Goal: Communication & Community: Answer question/provide support

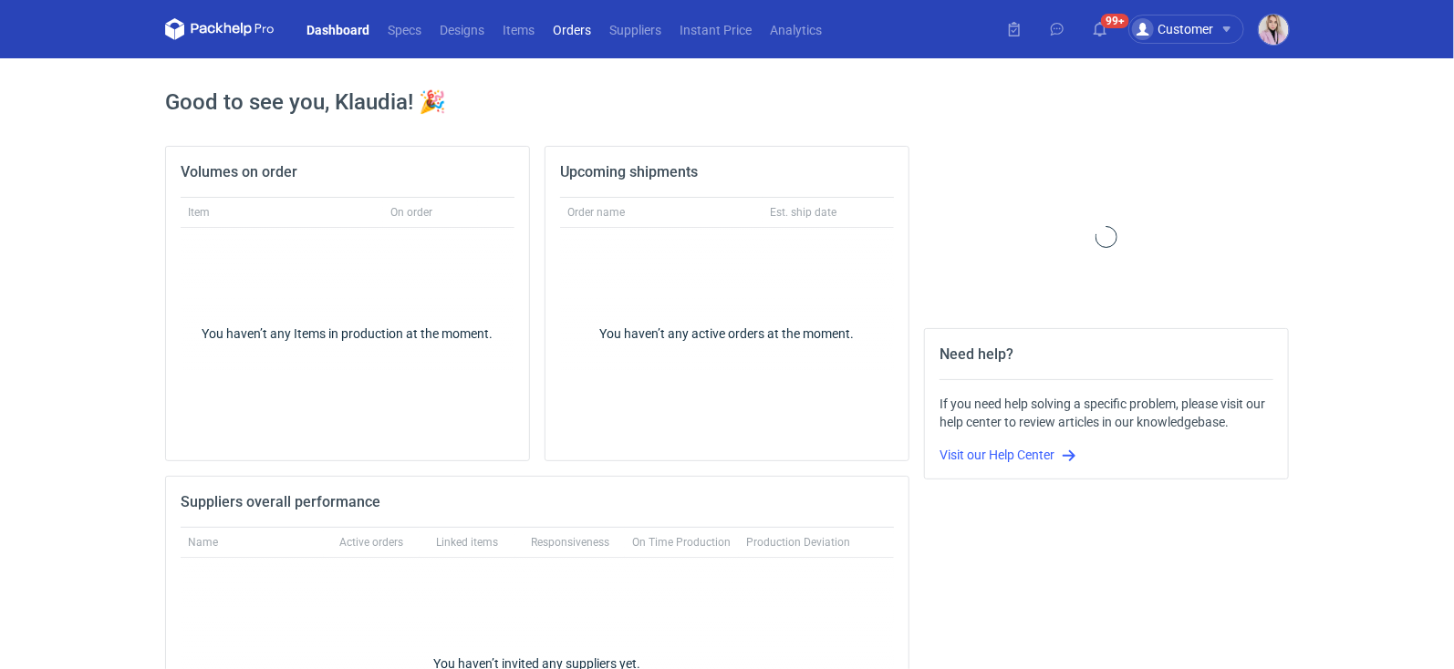
click at [567, 35] on link "Orders" at bounding box center [572, 29] width 57 height 22
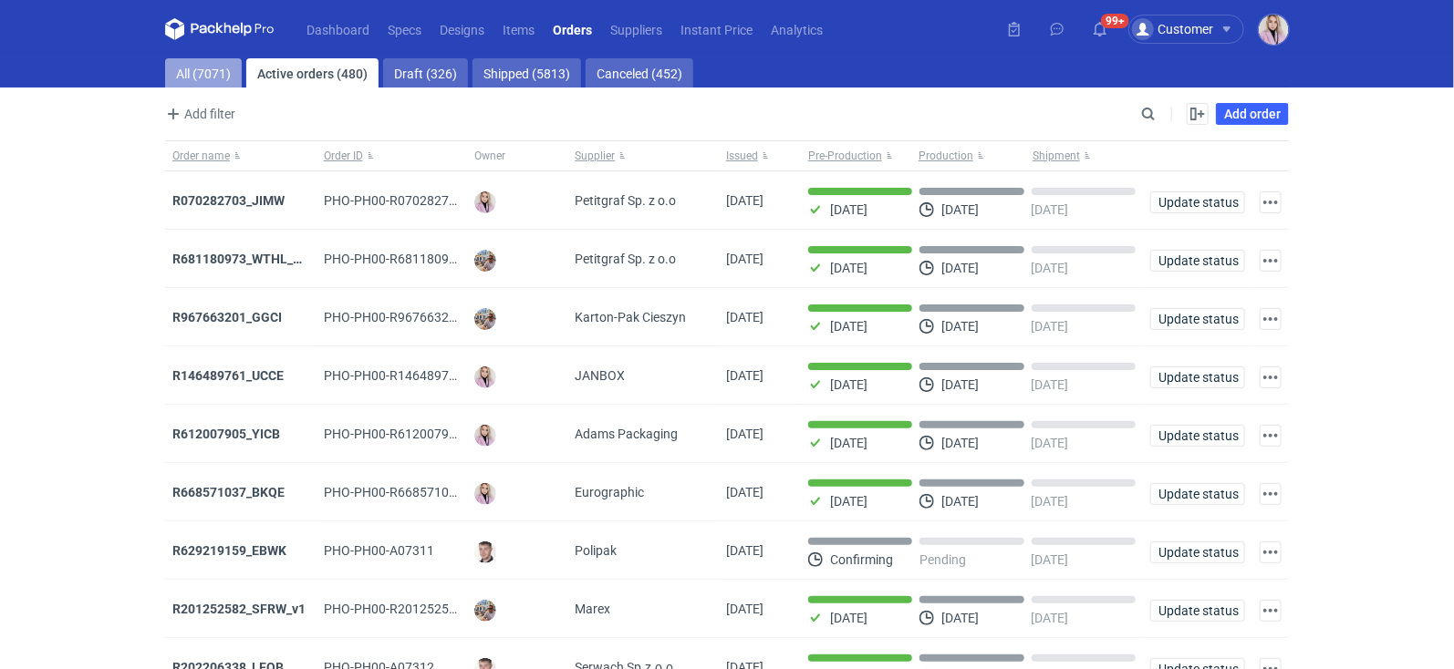
click at [207, 77] on link "All (7071)" at bounding box center [203, 72] width 77 height 29
click at [1147, 122] on input "Search" at bounding box center [1069, 114] width 181 height 22
click at [1147, 117] on input "Search" at bounding box center [1069, 114] width 181 height 22
paste input "PVJP"
type input "PVJP"
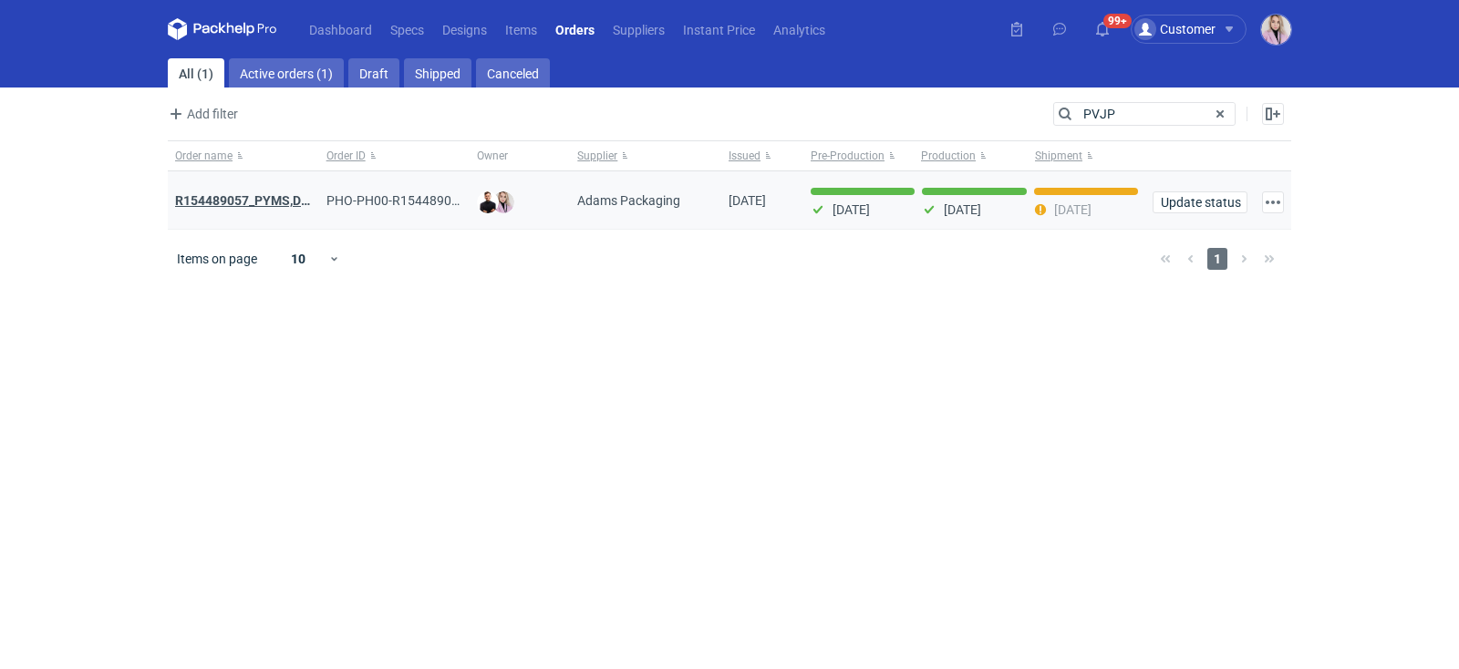
click at [275, 192] on strong "R154489057_PYMS,DEPJ, PVJP" at bounding box center [266, 201] width 182 height 20
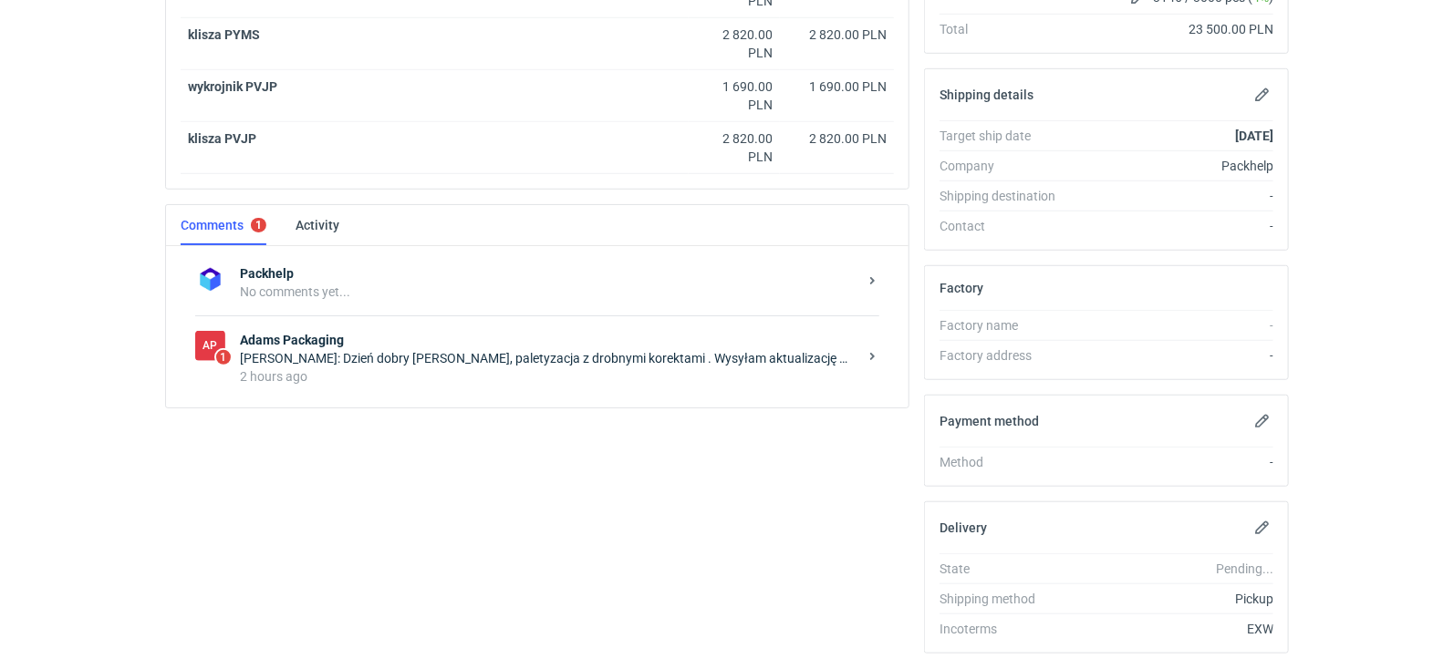
scroll to position [490, 0]
click at [392, 349] on div "Anita Dolczewska: Dzień dobry Pani Klaudio, paletyzacja z drobnymi korektami . …" at bounding box center [548, 357] width 617 height 18
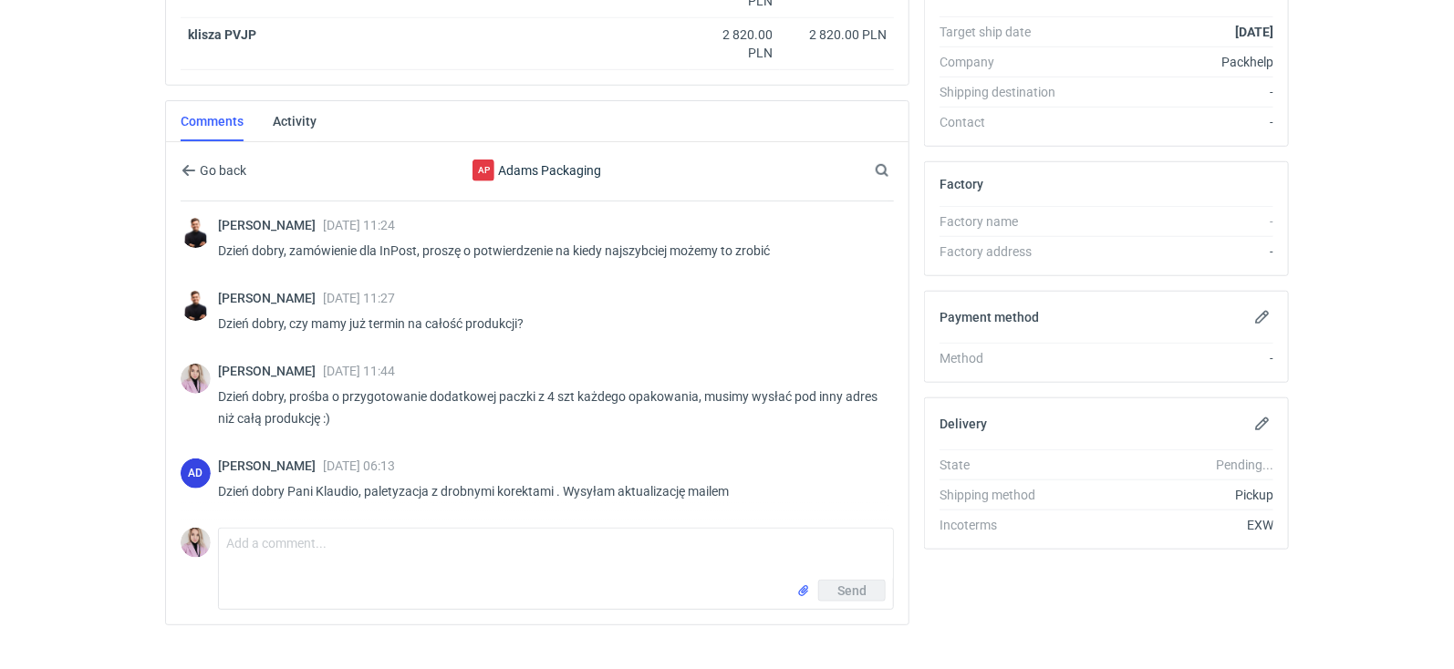
scroll to position [612, 0]
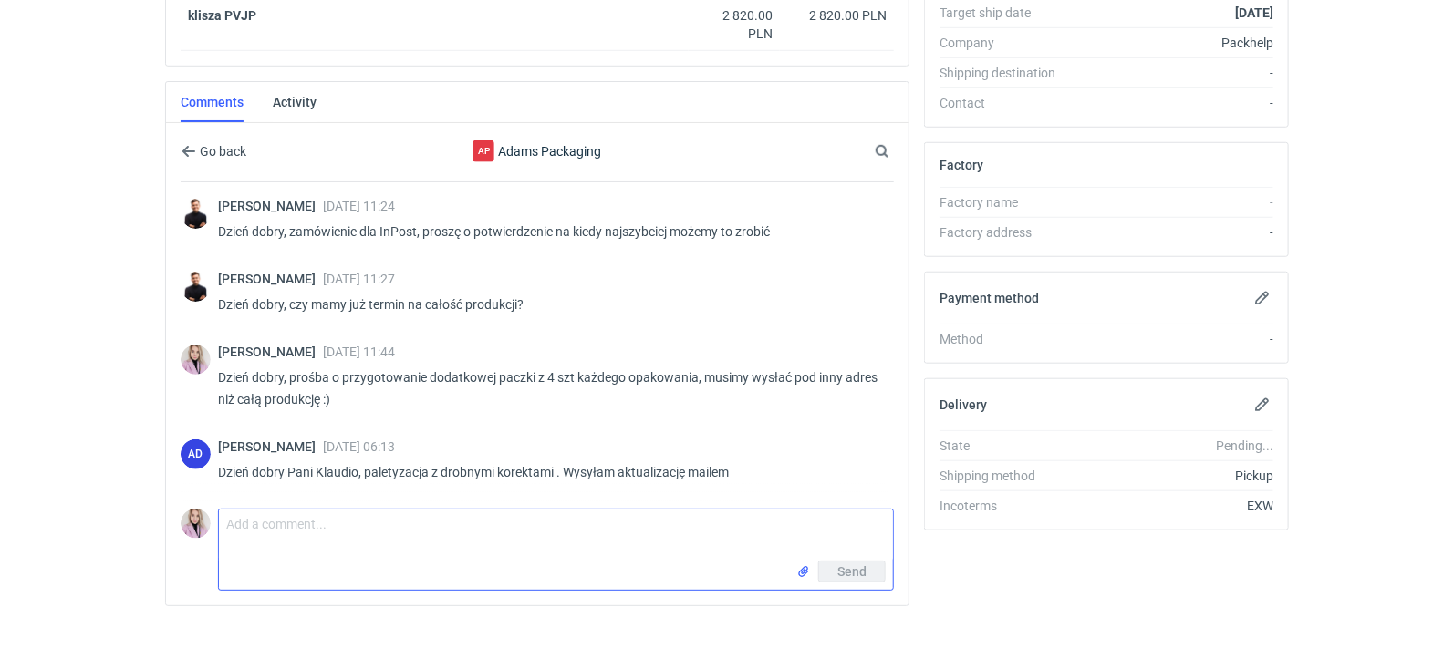
click at [329, 522] on textarea "Comment message" at bounding box center [556, 535] width 674 height 51
click at [358, 510] on textarea "Pani Anito, czy paczka też jest już gotowa?" at bounding box center [556, 535] width 674 height 51
click at [350, 518] on textarea "Pani Anito, czy paczka też jest już gotowa?" at bounding box center [556, 535] width 674 height 51
click at [631, 516] on textarea "Pani Anito, czy paczka z 4 szt każdego pudełka też jest już gotowa?" at bounding box center [556, 535] width 674 height 51
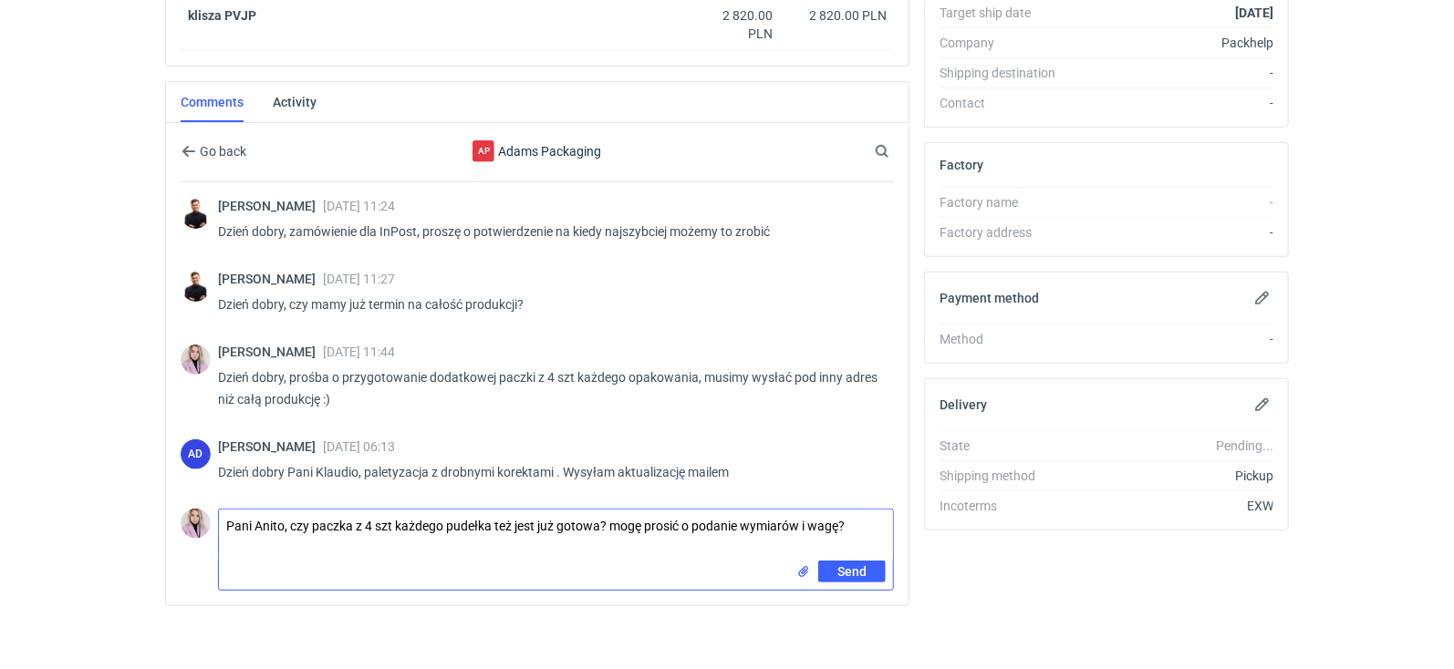
type textarea "Pani Anito, czy paczka z 4 szt każdego pudełka też jest już gotowa? mogę prosić…"
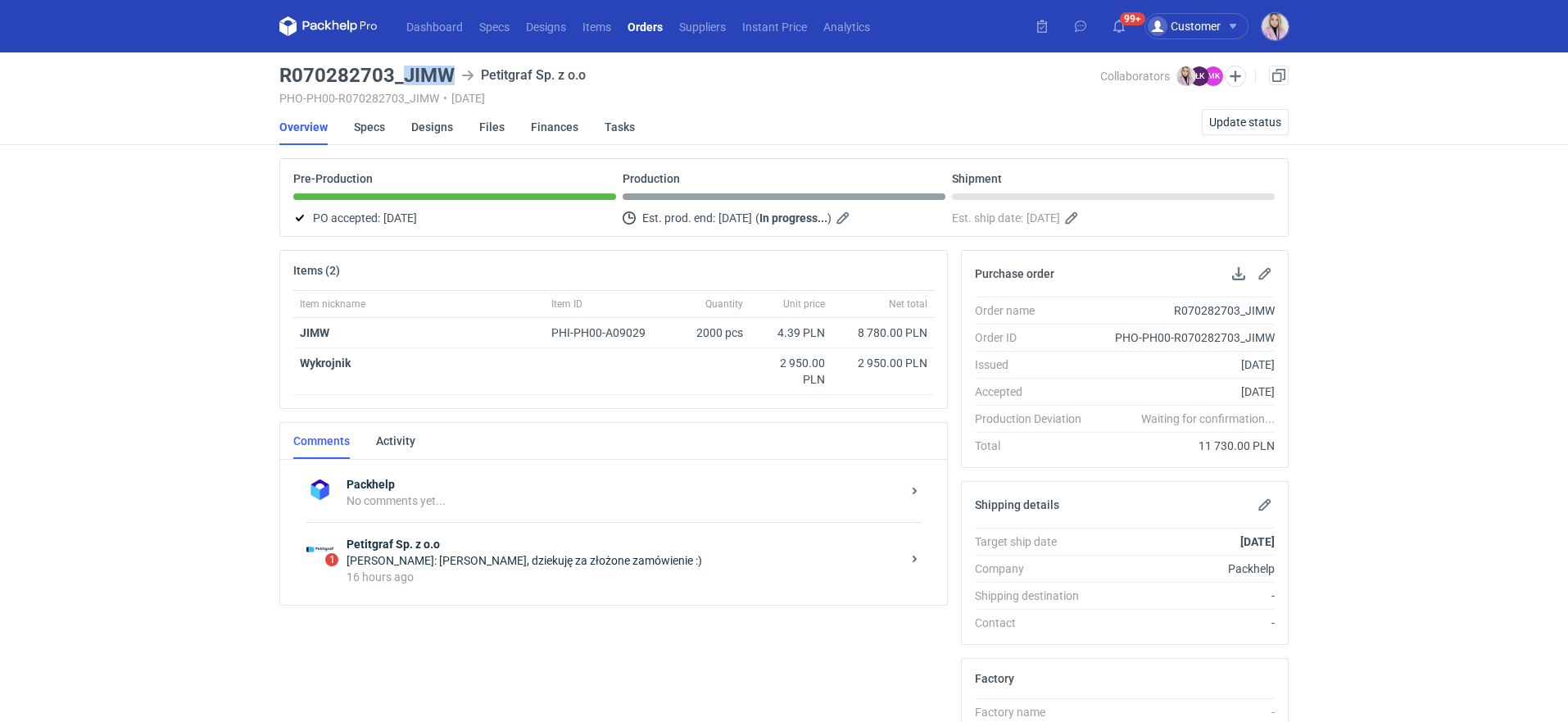
drag, startPoint x: 407, startPoint y: 80, endPoint x: 450, endPoint y: 76, distance: 43.2
click at [450, 76] on h3 "R070282703_JIMW" at bounding box center [366, 75] width 175 height 20
copy h3 "JIMW"
click at [561, 559] on div "Łukasz Kowalski: Pani Klaudio, dziekuję za złożone zamówienie :)" at bounding box center [623, 560] width 554 height 16
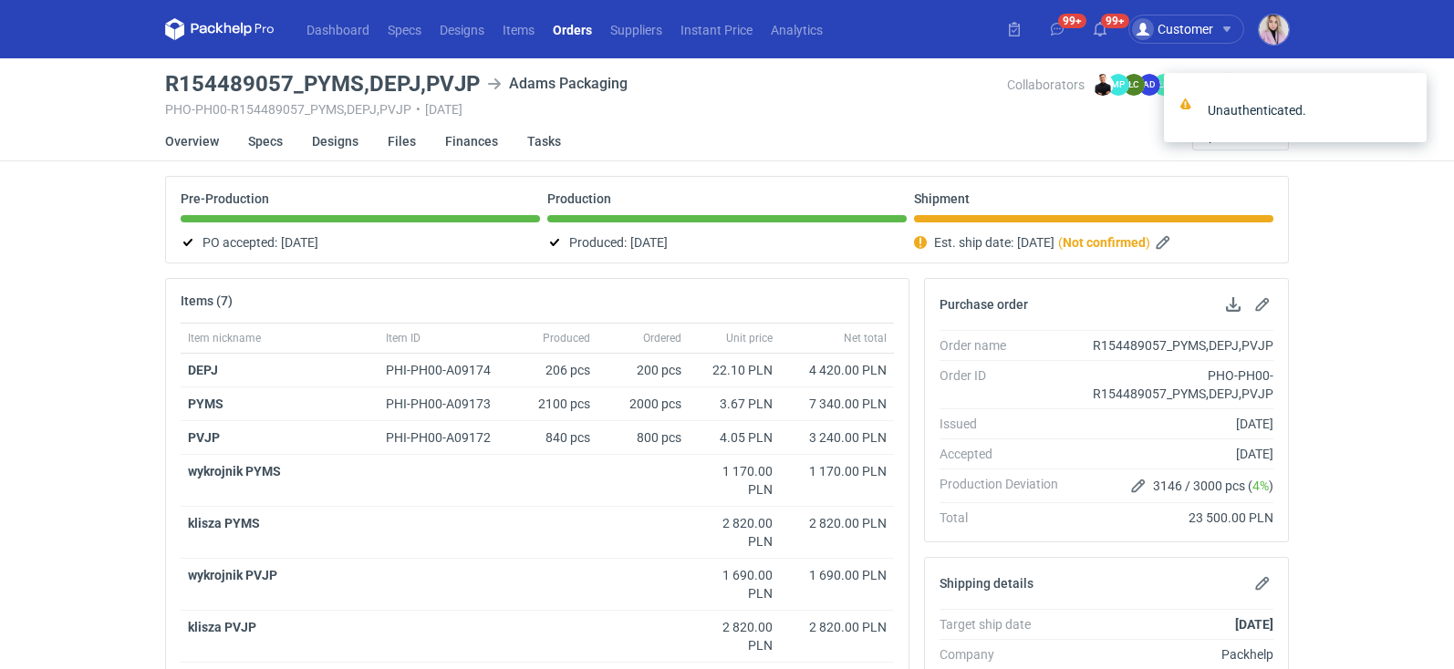
scroll to position [612, 0]
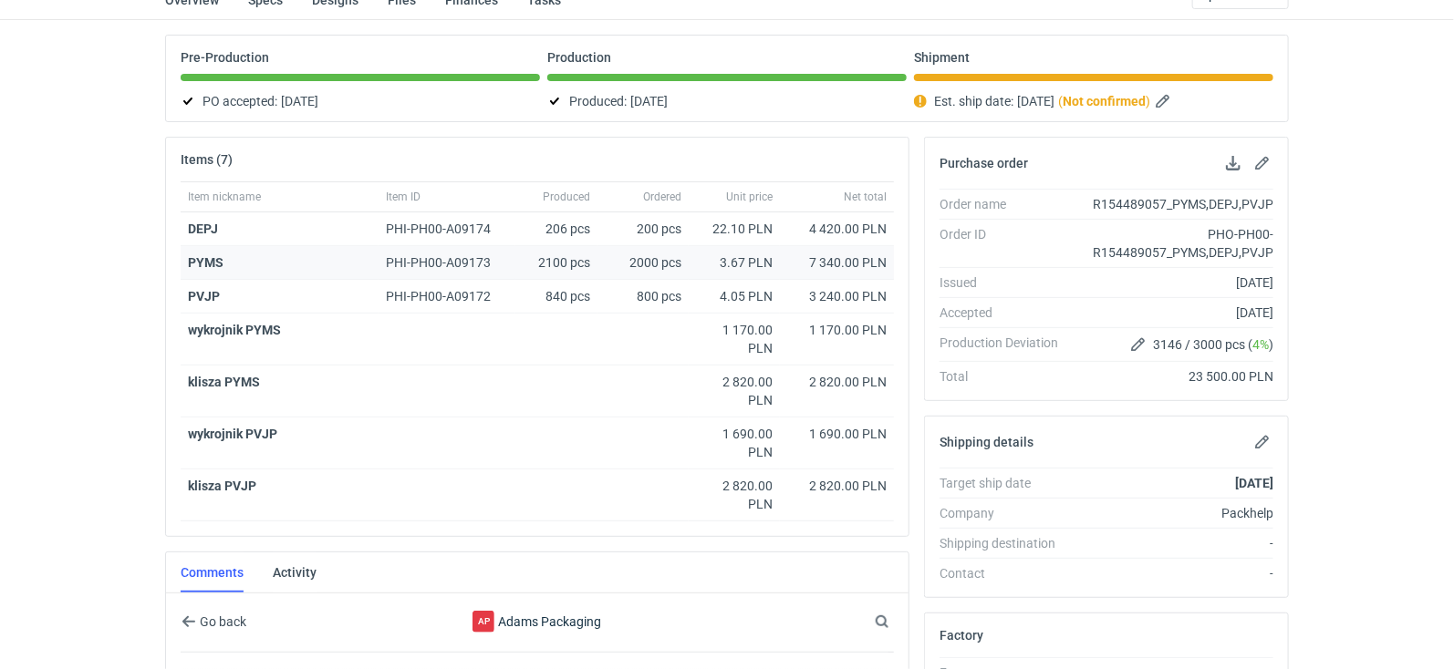
scroll to position [0, 0]
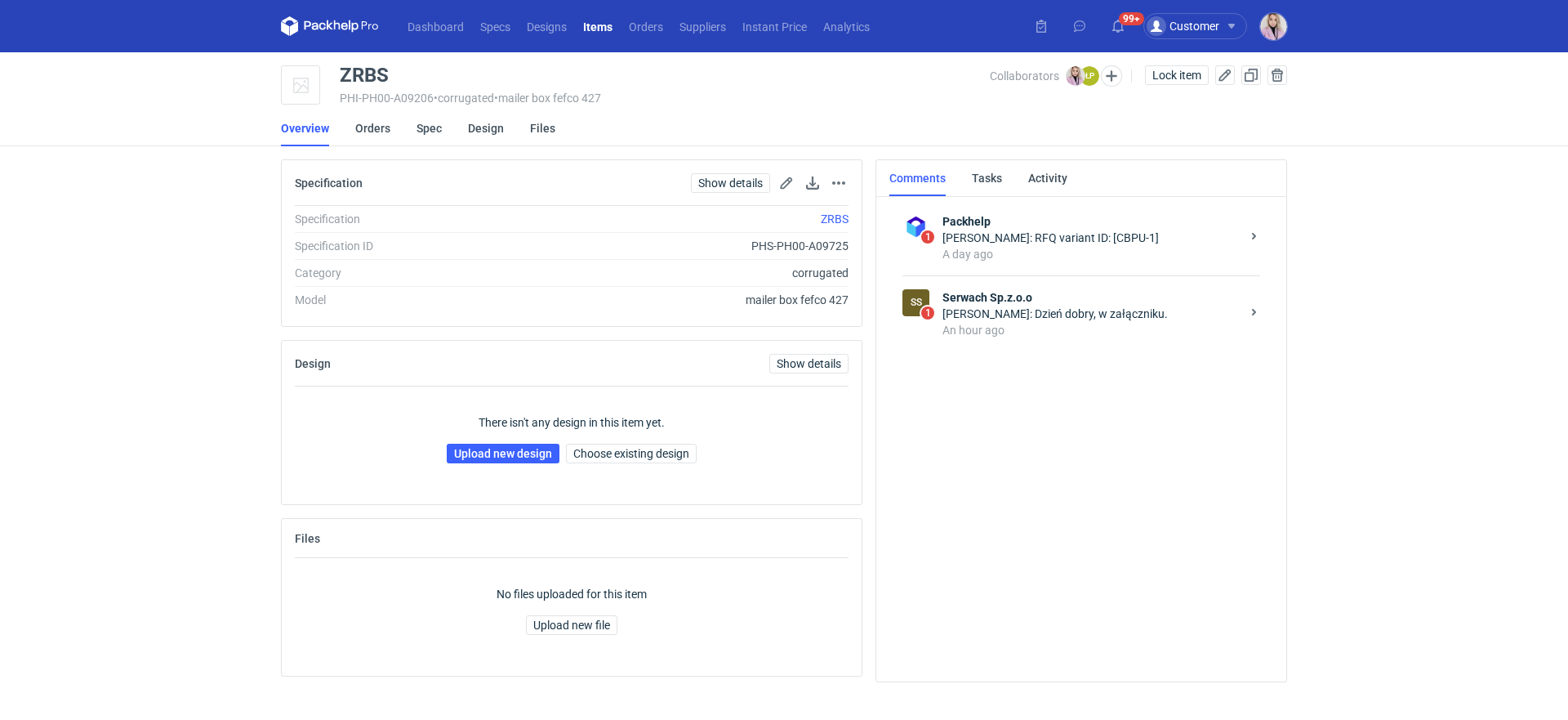
click at [1176, 312] on div "[PERSON_NAME]: Dzień dobry, w załączniku." at bounding box center [1092, 313] width 298 height 16
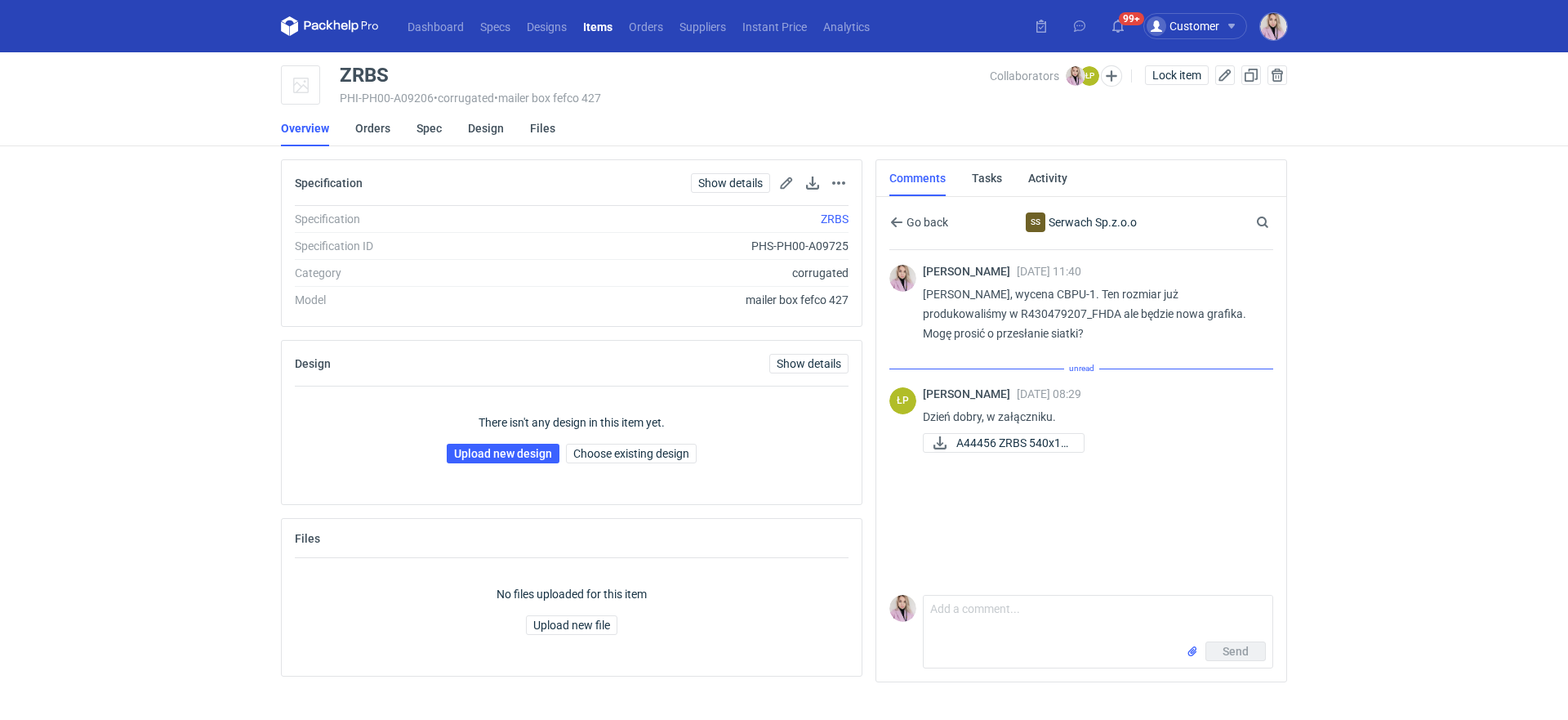
click at [972, 432] on div "Łukasz Postawa 03 Oct 2025 08:29 Dzień dobry, w załączniku. A44456 ZRBS 540x13.…" at bounding box center [1092, 421] width 338 height 69
click at [998, 423] on span "A44456 ZRBS 540x13..." at bounding box center [1014, 424] width 115 height 18
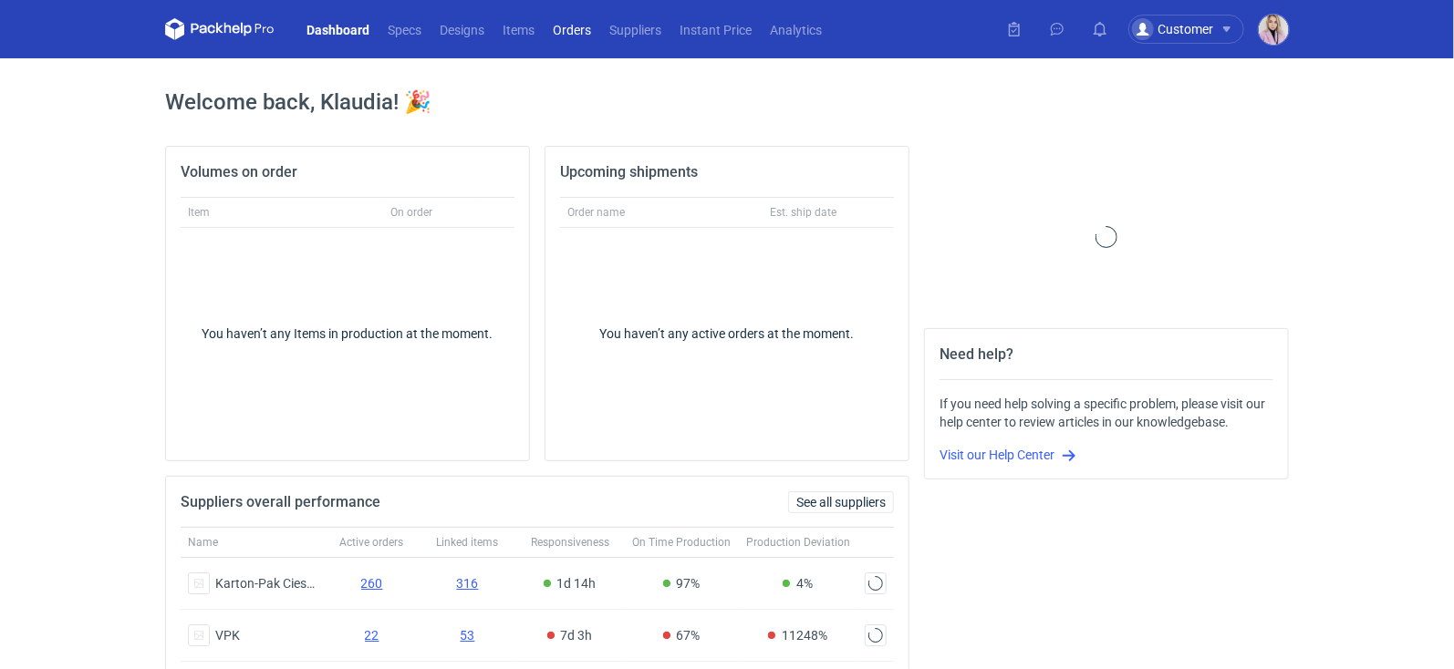
click at [572, 29] on link "Orders" at bounding box center [572, 29] width 57 height 22
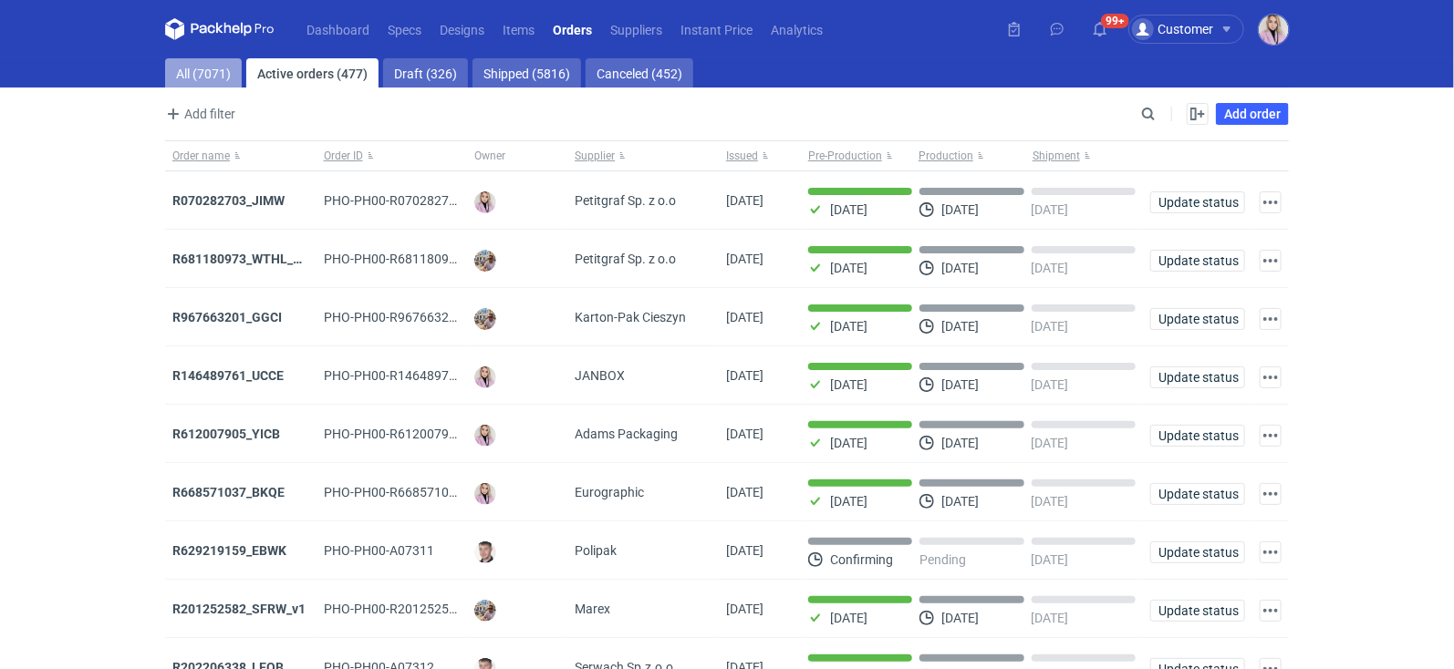
click at [185, 80] on link "All (7071)" at bounding box center [203, 72] width 77 height 29
click at [1159, 115] on input "Search" at bounding box center [1069, 114] width 181 height 22
click at [1148, 115] on input "Search" at bounding box center [1069, 114] width 181 height 22
paste input "QGKK"
type input "QGKK"
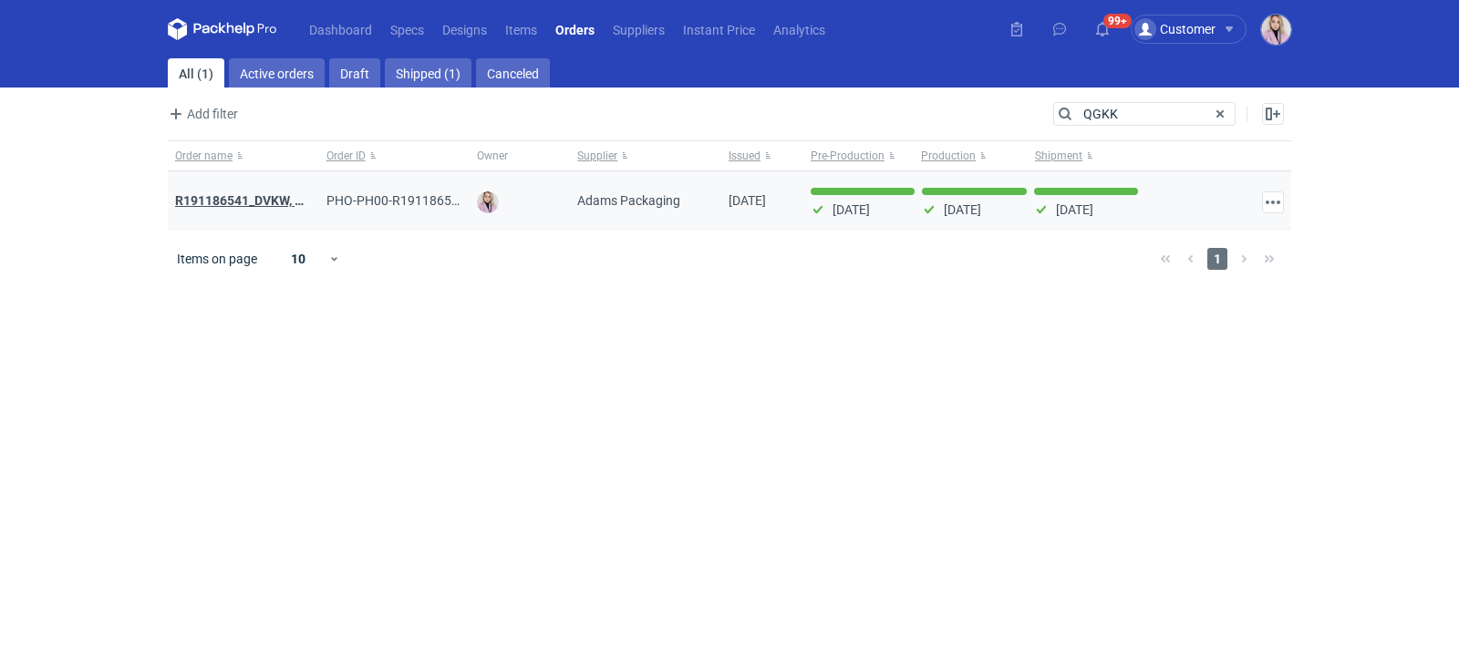
click at [257, 202] on strong "R191186541_DVKW, YVKS, KKXC, QGKK" at bounding box center [289, 201] width 228 height 20
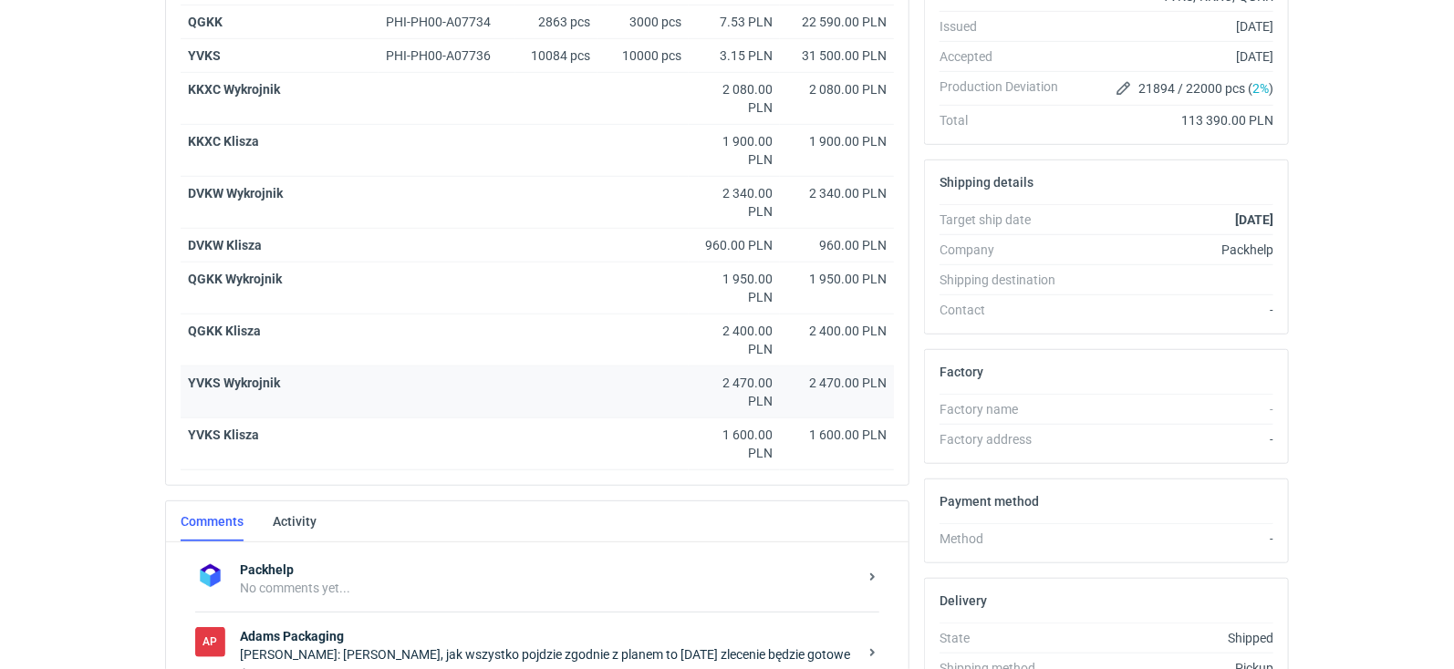
scroll to position [422, 0]
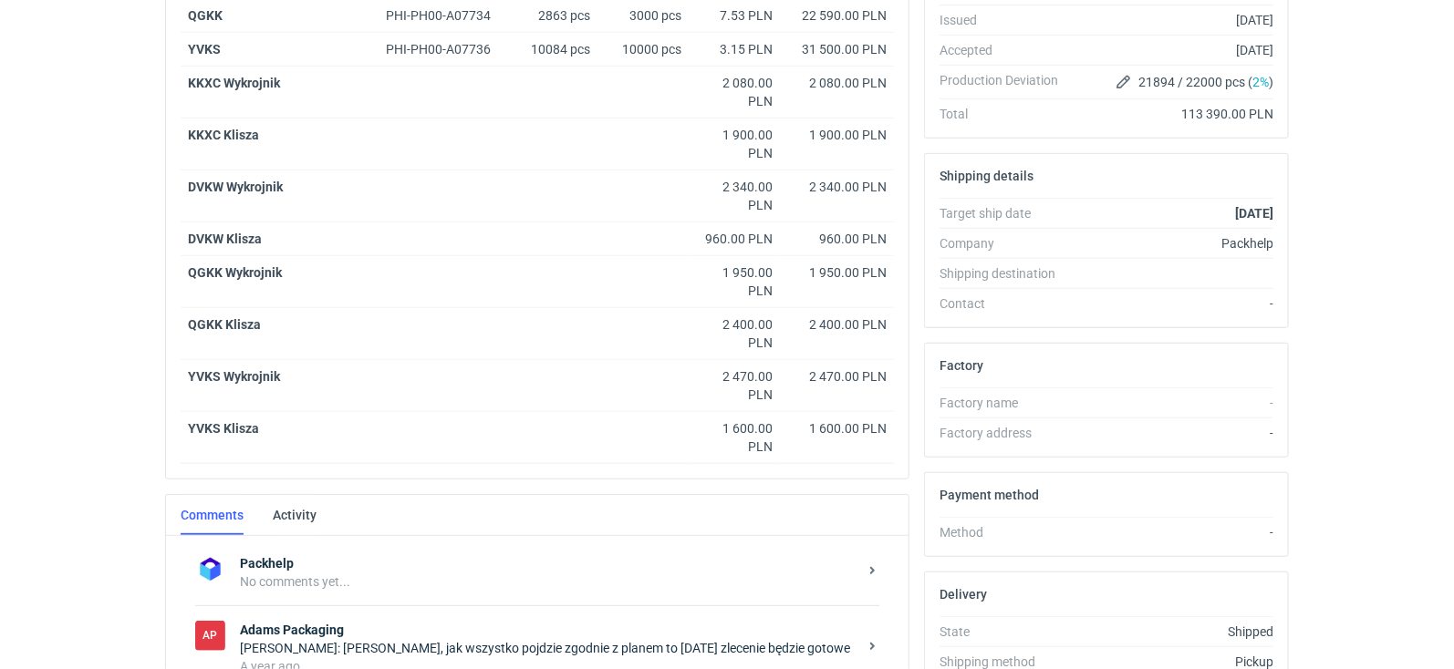
click at [405, 606] on div "AP Adams Packaging Anita Dolczewska: Pani Klaudio, jak wszystko pojdzie zgodnie…" at bounding box center [537, 648] width 684 height 85
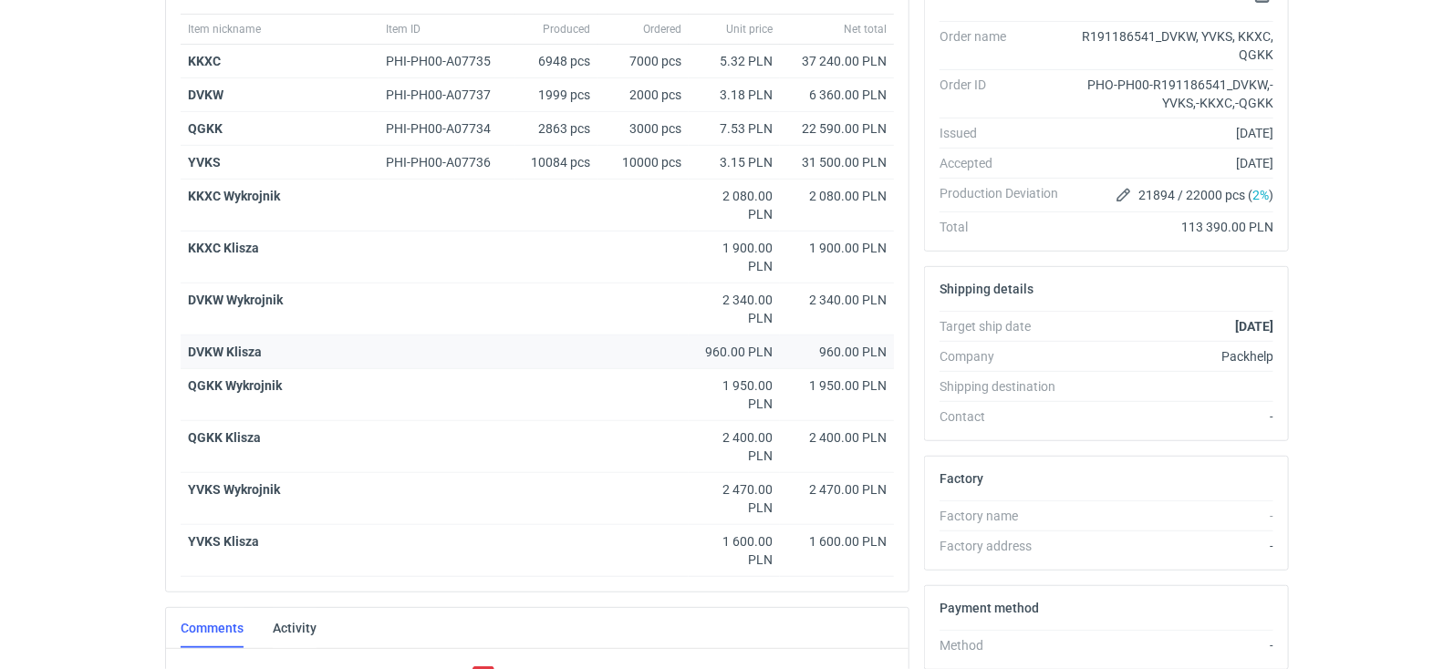
scroll to position [140, 0]
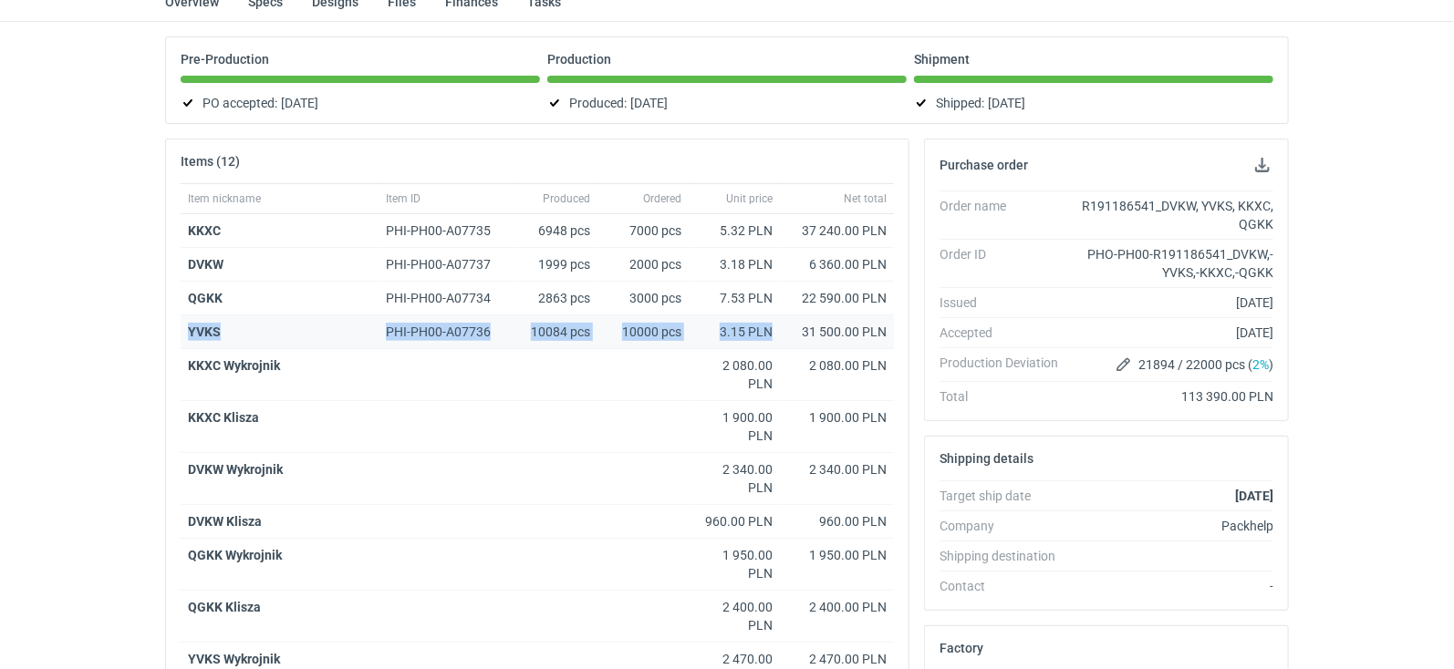
drag, startPoint x: 184, startPoint y: 328, endPoint x: 777, endPoint y: 328, distance: 592.9
click at [777, 329] on div "YVKS PHI-PH00-A07736 10084 pcs 10000 pcs 3.15 PLN 31 500.00 PLN" at bounding box center [537, 333] width 713 height 34
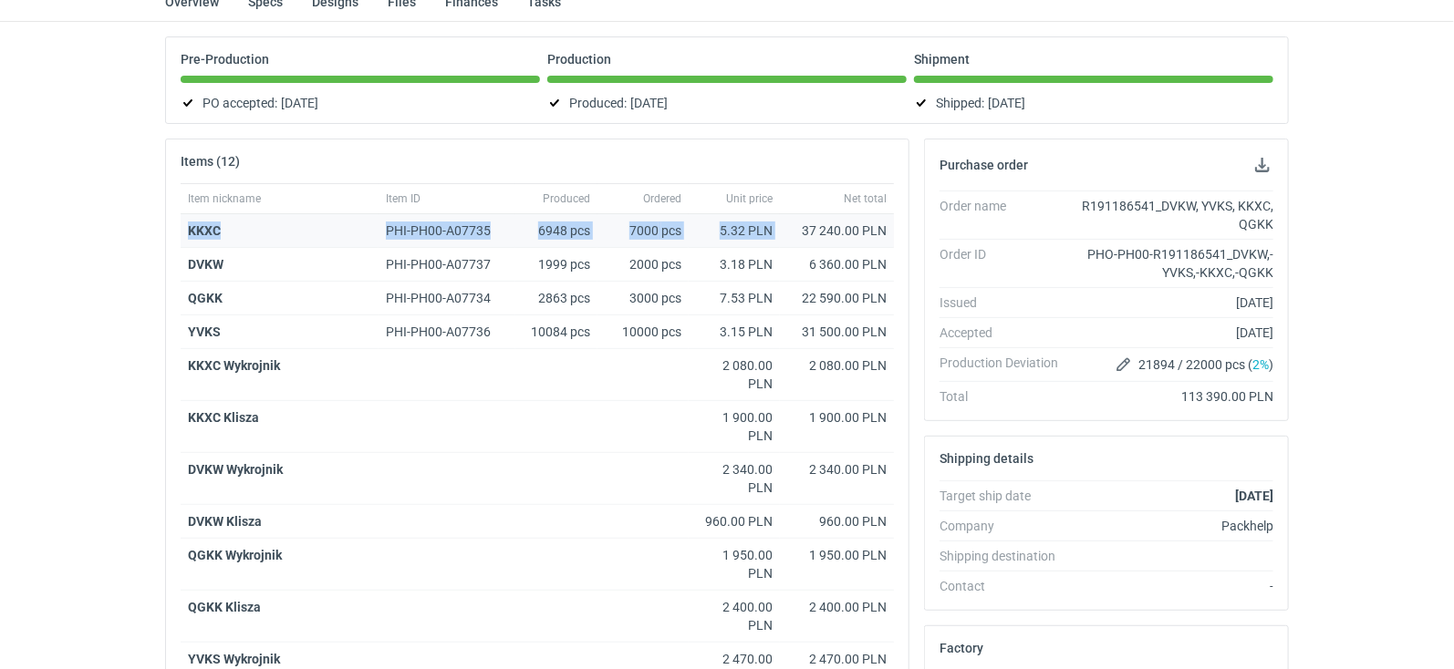
drag, startPoint x: 175, startPoint y: 233, endPoint x: 801, endPoint y: 230, distance: 625.7
click at [801, 230] on div "Item nickname Item ID Produced Ordered Unit price Net total KKXC PHI-PH00-A0773…" at bounding box center [537, 472] width 742 height 578
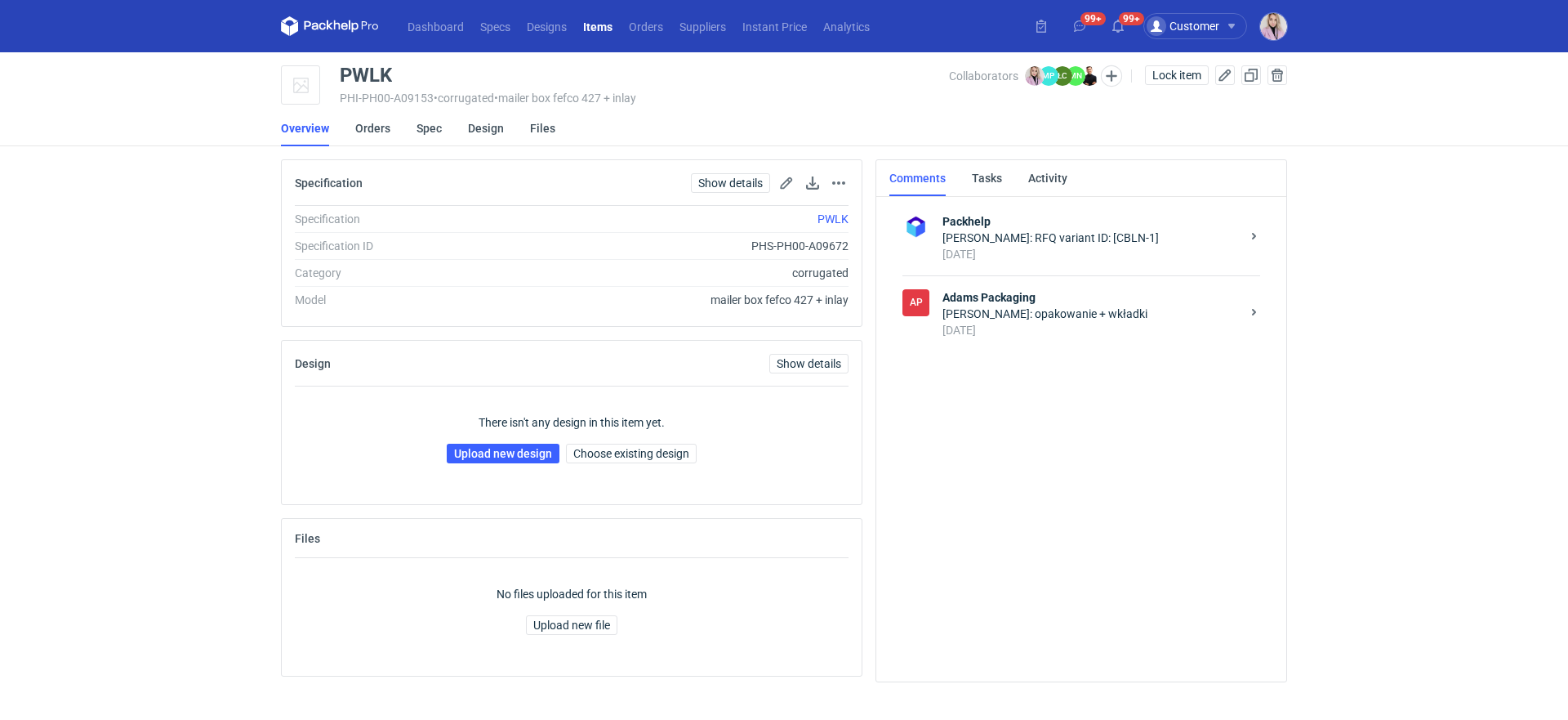
click at [1076, 329] on div "[DATE]" at bounding box center [1092, 330] width 298 height 16
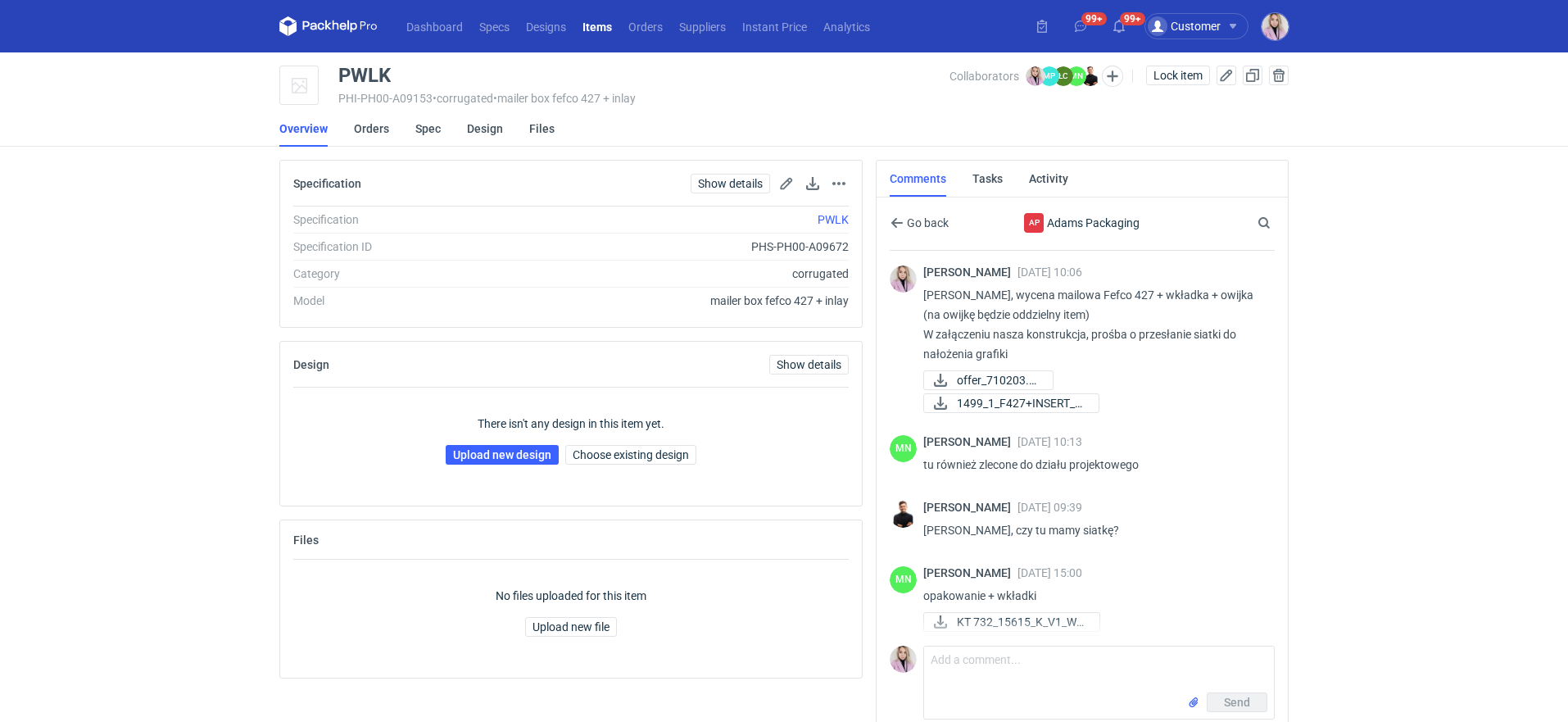
scroll to position [28, 0]
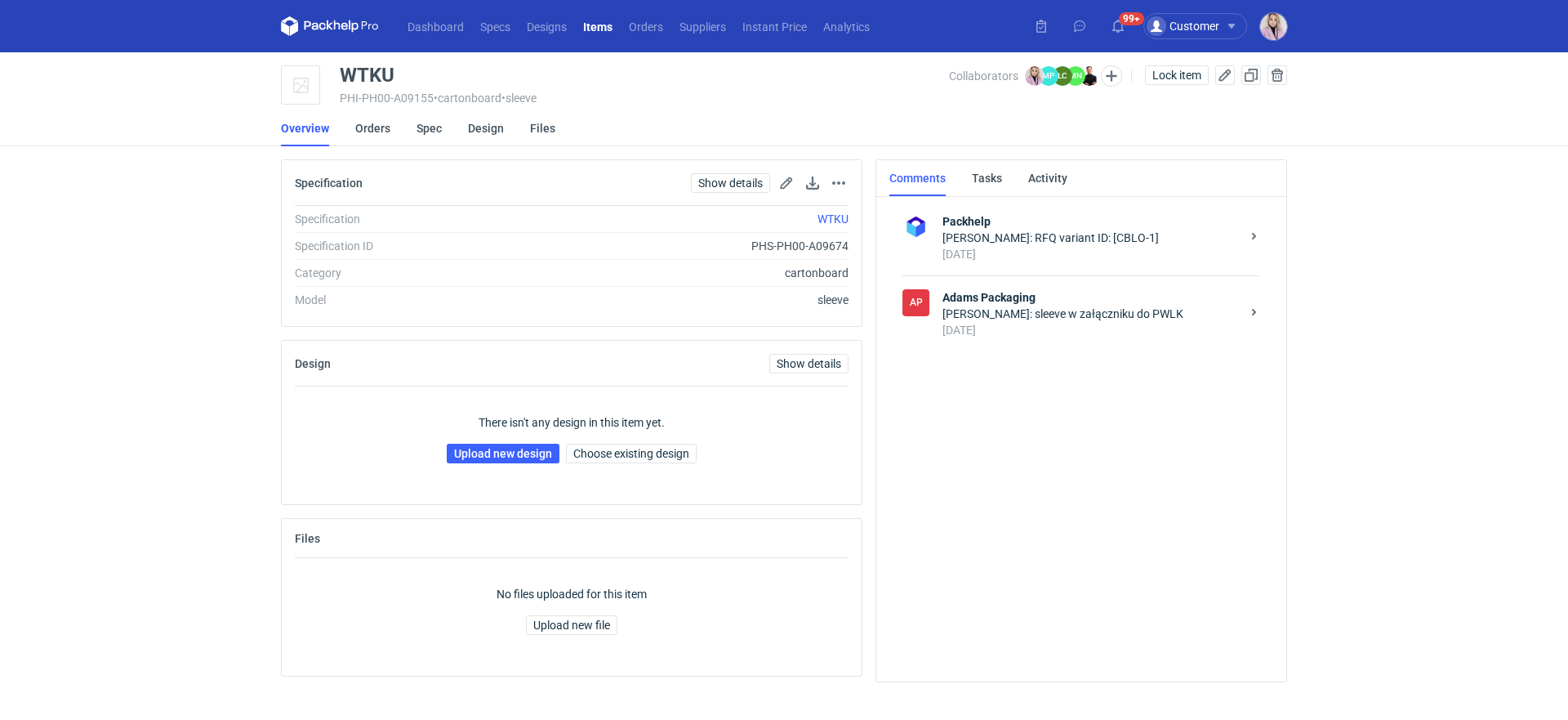
click at [1084, 309] on div "[PERSON_NAME]: sleeve w załączniku do PWLK" at bounding box center [1092, 313] width 298 height 16
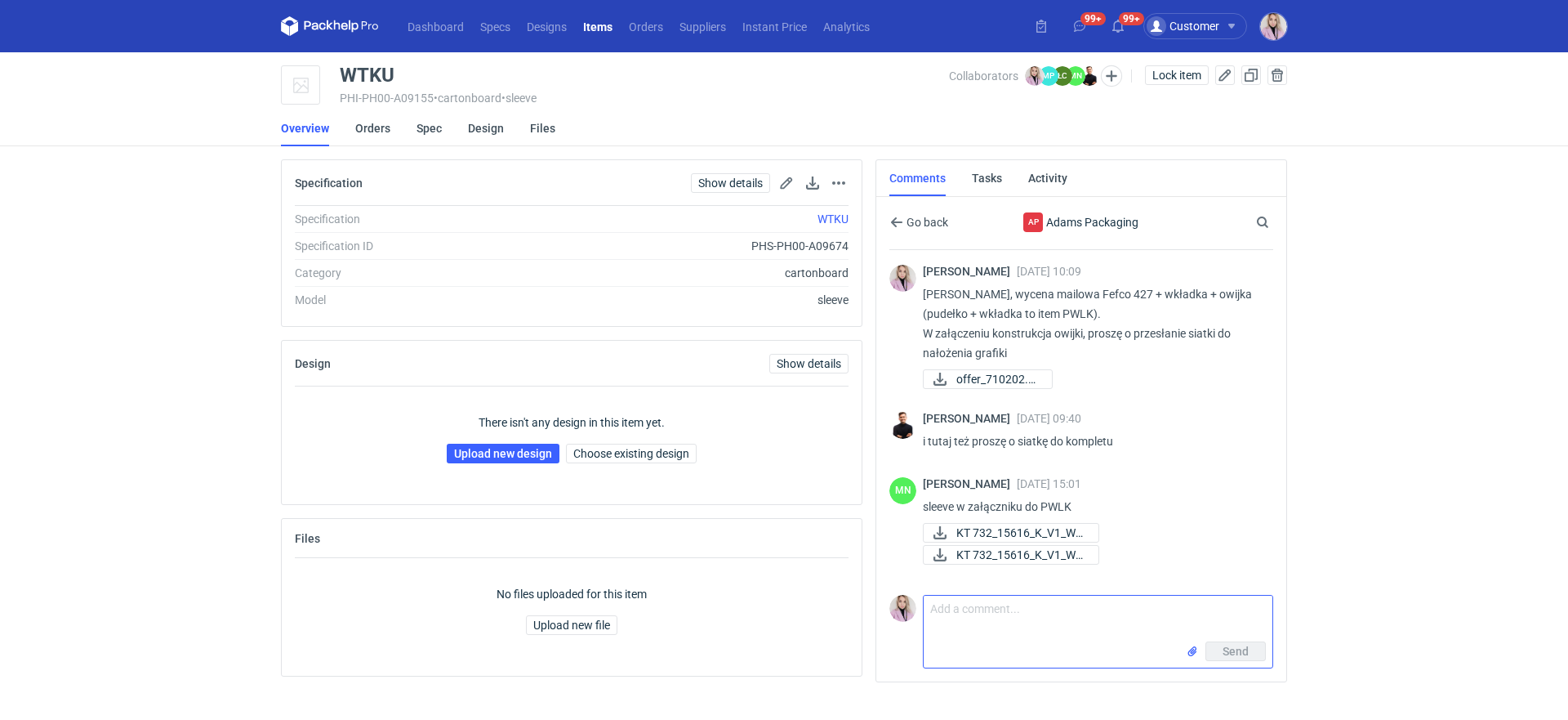
click at [952, 624] on textarea "Comment message" at bounding box center [1098, 618] width 348 height 46
drag, startPoint x: 1100, startPoint y: 611, endPoint x: 909, endPoint y: 611, distance: 191.0
click at [909, 611] on div "Comment message Dzień dobry Pani Małgos Send" at bounding box center [1081, 628] width 384 height 80
click at [1188, 594] on textarea "[PERSON_NAME], prośba o potwierdzenie pliku." at bounding box center [1098, 607] width 348 height 46
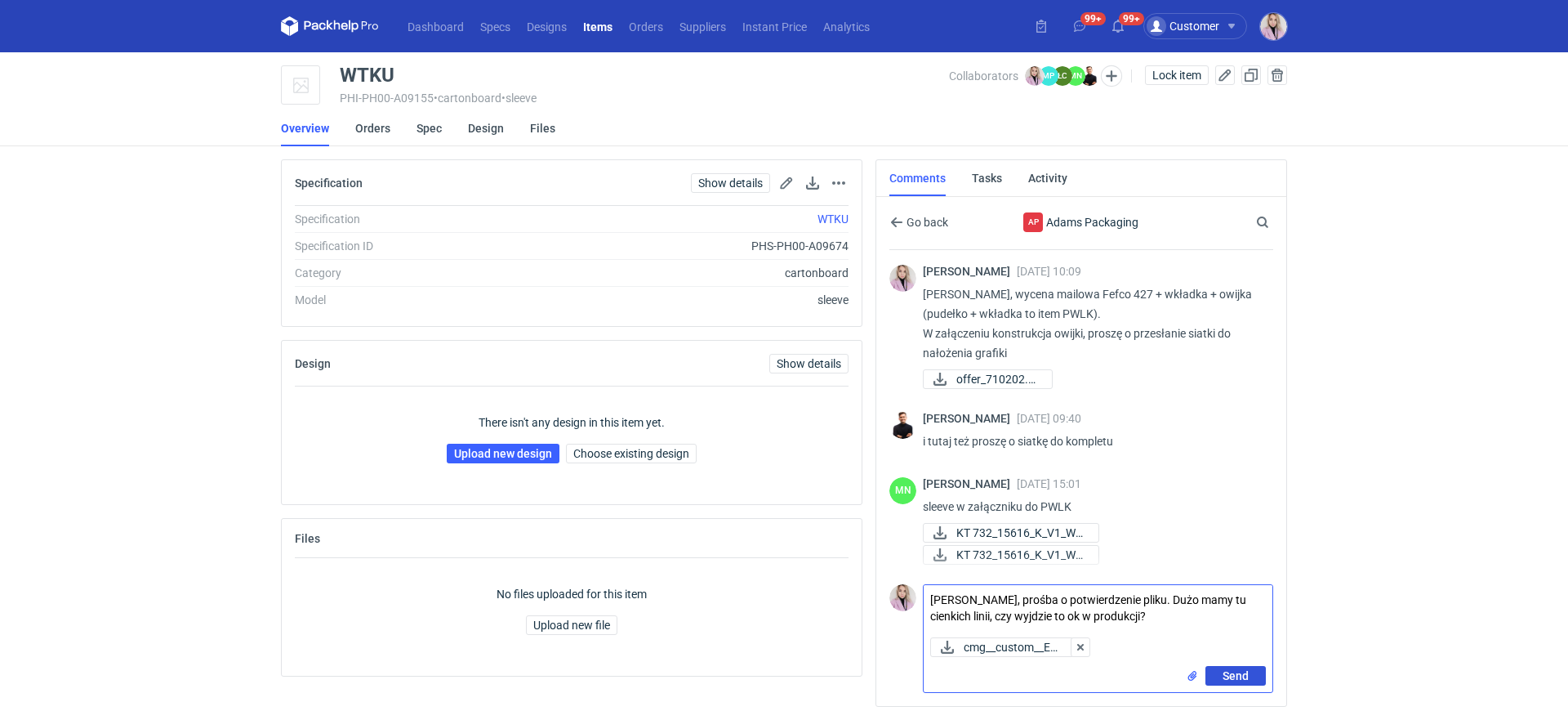
type textarea "[PERSON_NAME], prośba o potwierdzenie pliku. Dużo mamy tu cienkich linii, czy w…"
click at [1231, 670] on span "Send" at bounding box center [1235, 675] width 26 height 12
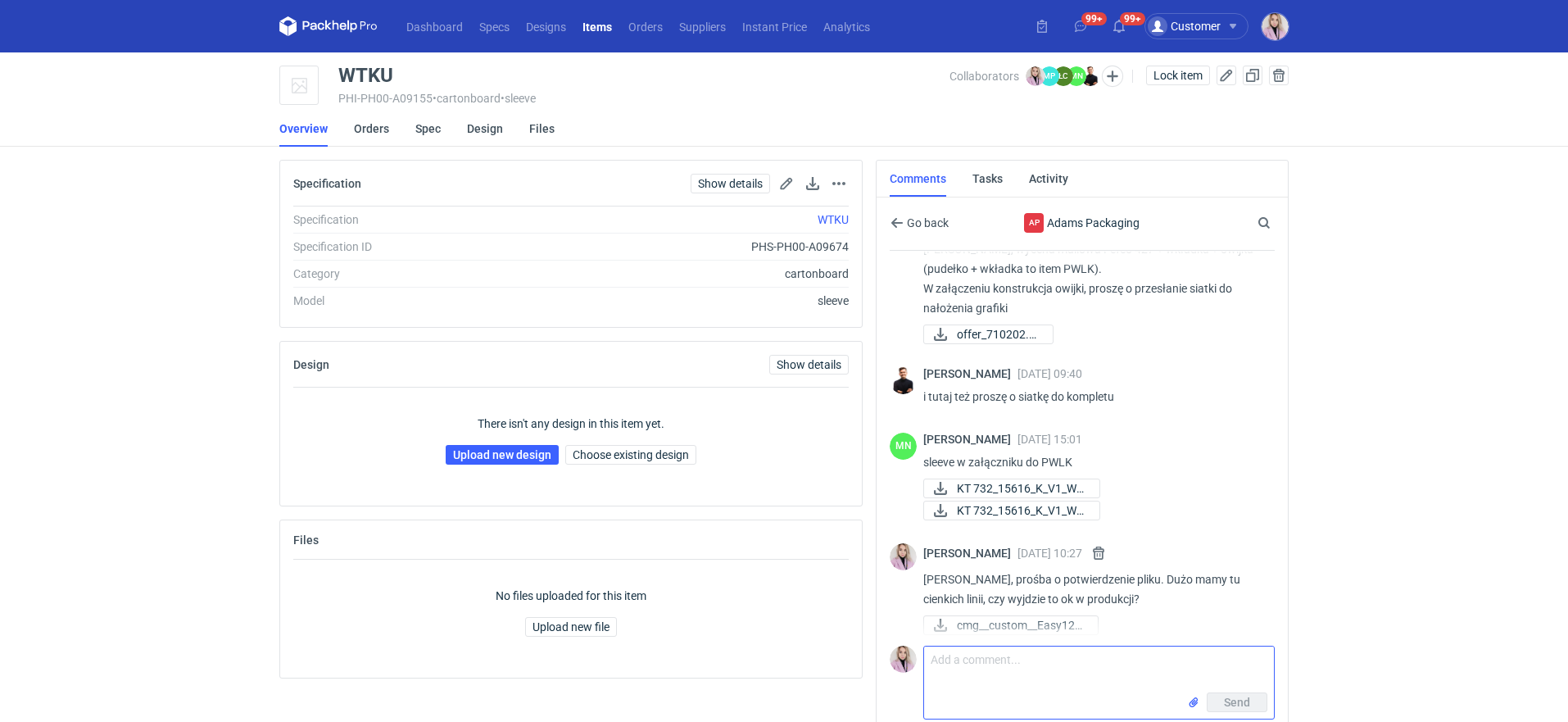
scroll to position [54, 0]
